Goal: Book appointment/travel/reservation

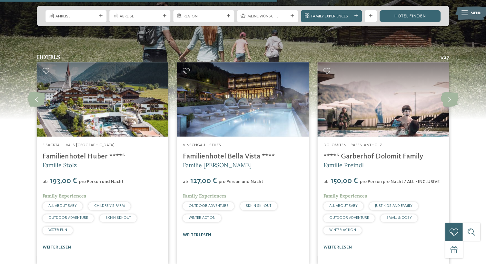
scroll to position [1517, 0]
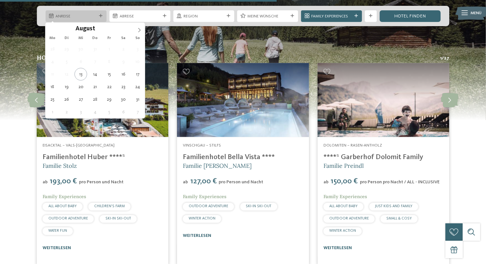
click at [88, 17] on span "Anreise" at bounding box center [75, 17] width 41 height 6
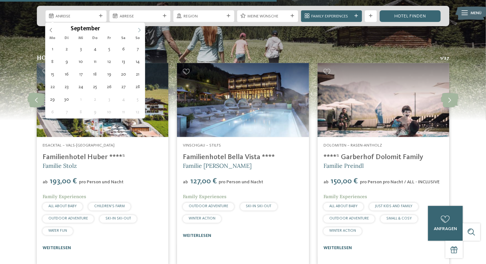
click at [138, 28] on icon at bounding box center [139, 30] width 5 height 5
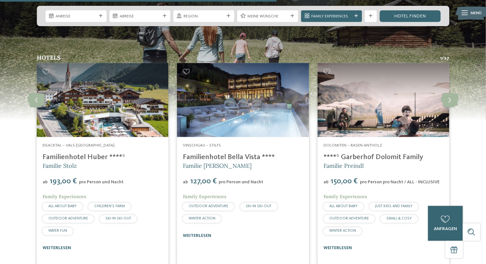
click at [138, 28] on img at bounding box center [243, 54] width 486 height 131
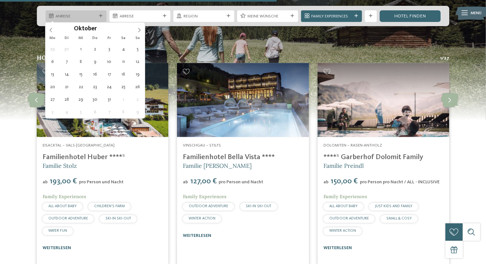
click at [96, 15] on span "Anreise" at bounding box center [75, 17] width 41 height 6
click at [139, 30] on icon at bounding box center [139, 30] width 5 height 5
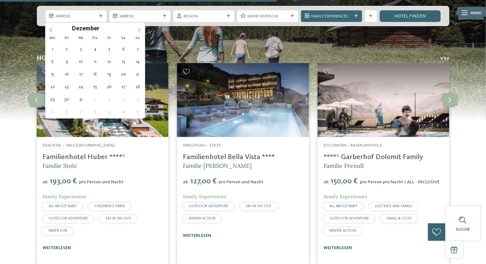
click at [139, 30] on icon at bounding box center [139, 30] width 5 height 5
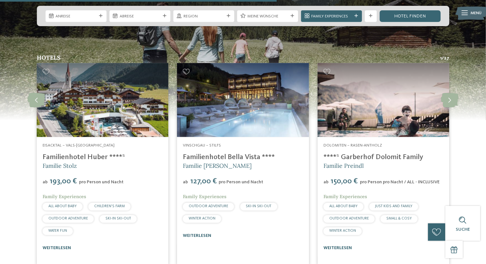
click at [135, 27] on div at bounding box center [135, 27] width 0 height 0
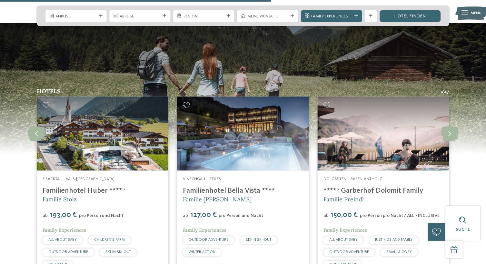
scroll to position [1483, 0]
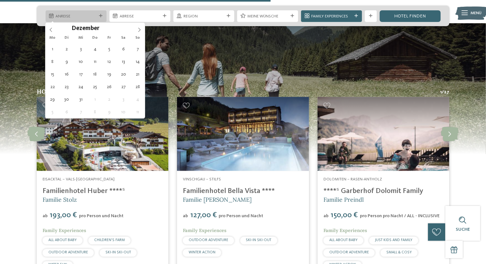
click at [100, 19] on div "Anreise" at bounding box center [75, 16] width 61 height 12
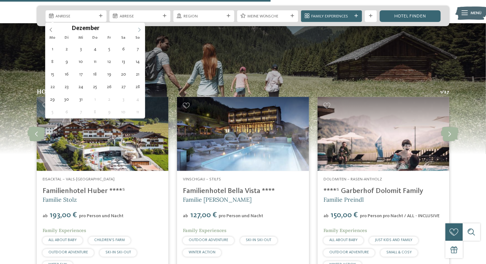
type input "****"
click at [139, 27] on icon at bounding box center [139, 29] width 5 height 5
click at [138, 27] on icon at bounding box center [139, 29] width 5 height 5
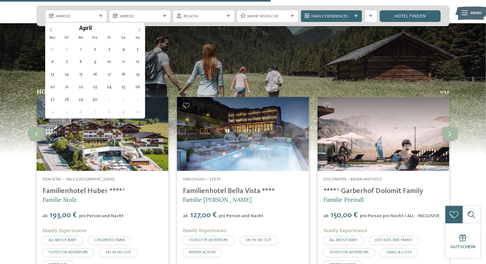
click at [138, 27] on icon at bounding box center [139, 29] width 5 height 5
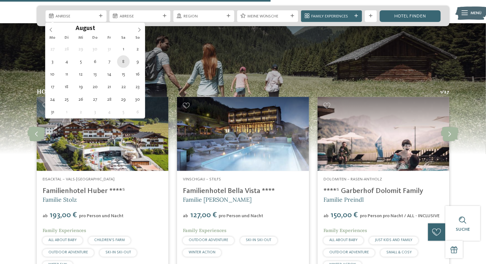
type div "[DATE]"
type input "****"
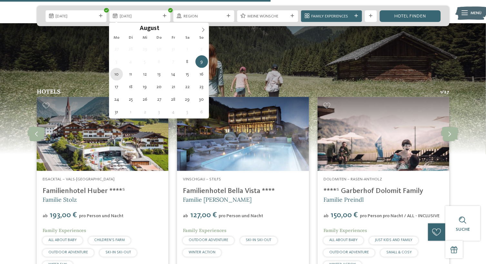
type div "[DATE]"
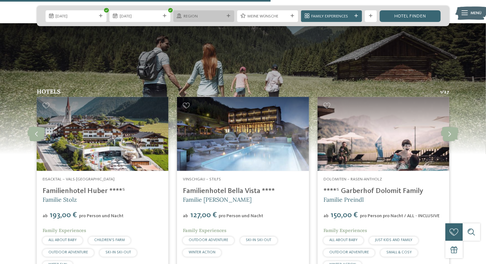
click at [200, 18] on span "Region" at bounding box center [203, 17] width 41 height 6
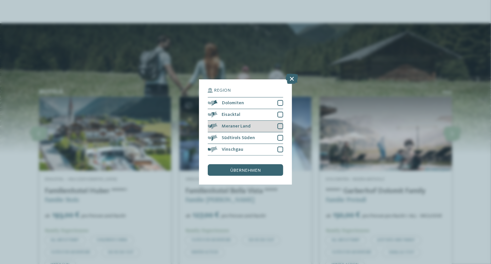
click at [279, 127] on div at bounding box center [280, 126] width 6 height 6
click at [255, 169] on span "übernehmen" at bounding box center [245, 170] width 30 height 5
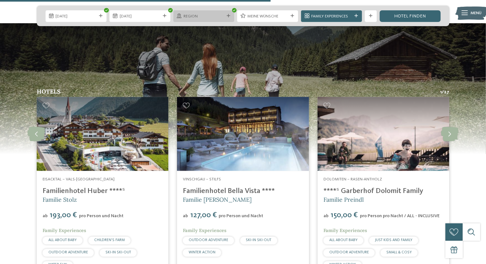
click at [215, 16] on span "Region" at bounding box center [203, 17] width 41 height 6
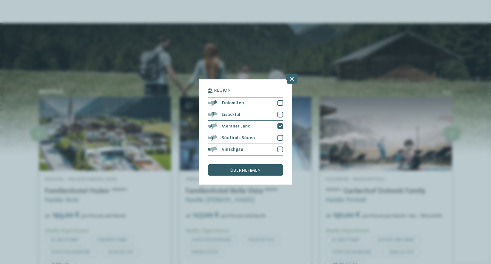
click at [250, 171] on span "übernehmen" at bounding box center [245, 170] width 30 height 5
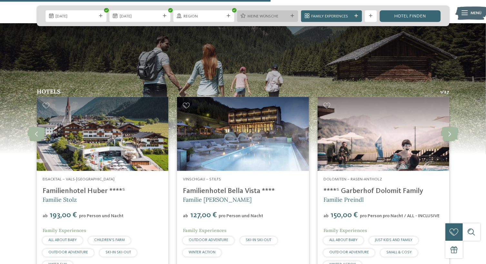
click at [286, 18] on span "Meine Wünsche" at bounding box center [267, 17] width 41 height 6
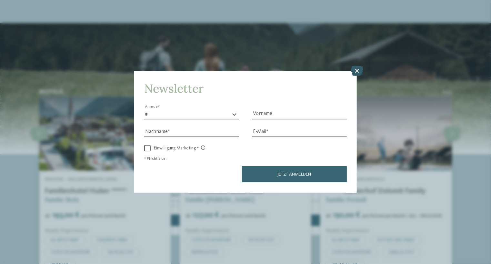
click at [357, 72] on icon at bounding box center [356, 71] width 13 height 10
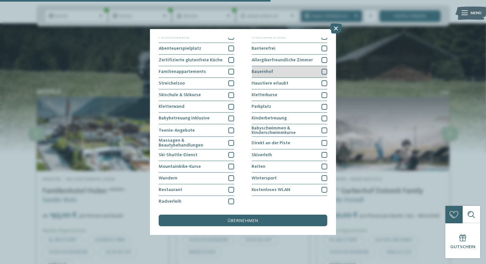
scroll to position [36, 0]
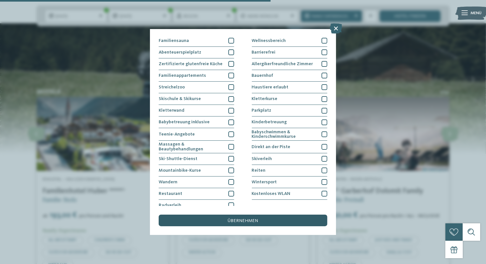
click at [242, 218] on div "übernehmen" at bounding box center [243, 220] width 168 height 12
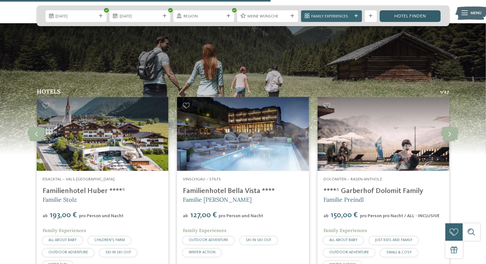
click at [393, 17] on link "Hotel finden" at bounding box center [409, 16] width 61 height 12
